Goal: Task Accomplishment & Management: Manage account settings

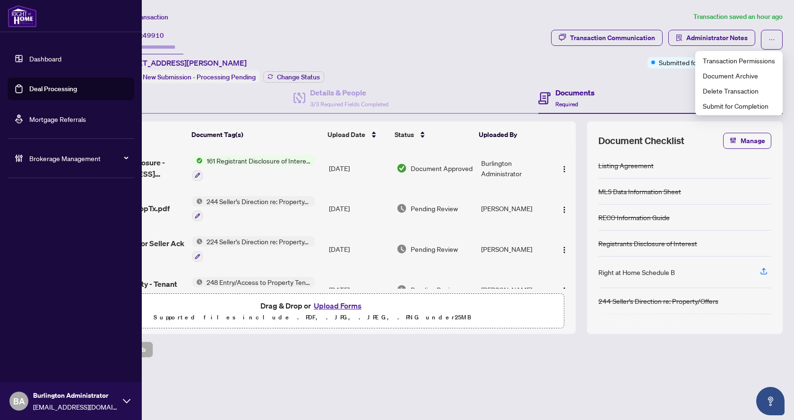
click at [32, 91] on link "Deal Processing" at bounding box center [53, 89] width 48 height 9
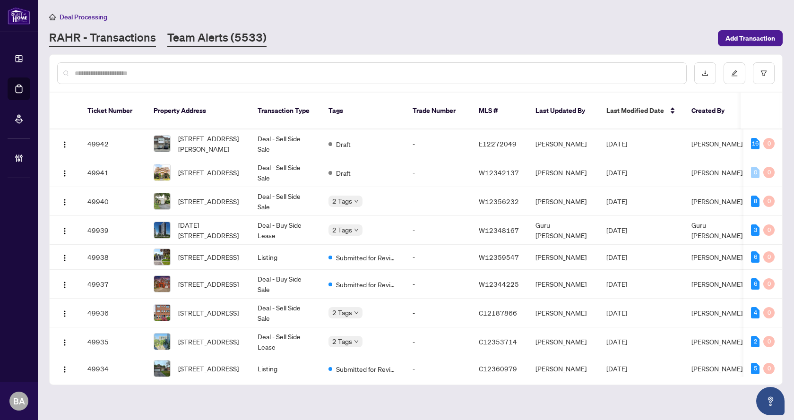
click at [194, 43] on link "Team Alerts (5533)" at bounding box center [216, 38] width 99 height 17
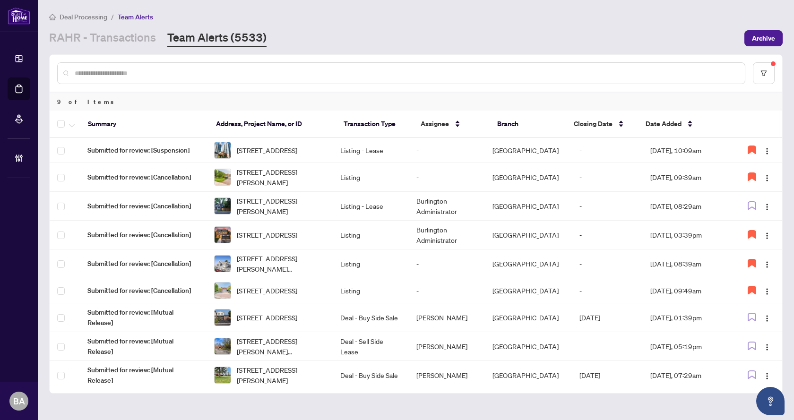
click at [449, 16] on div "Deal Processing / Team Alerts" at bounding box center [415, 16] width 733 height 11
